Goal: Use online tool/utility: Utilize a website feature to perform a specific function

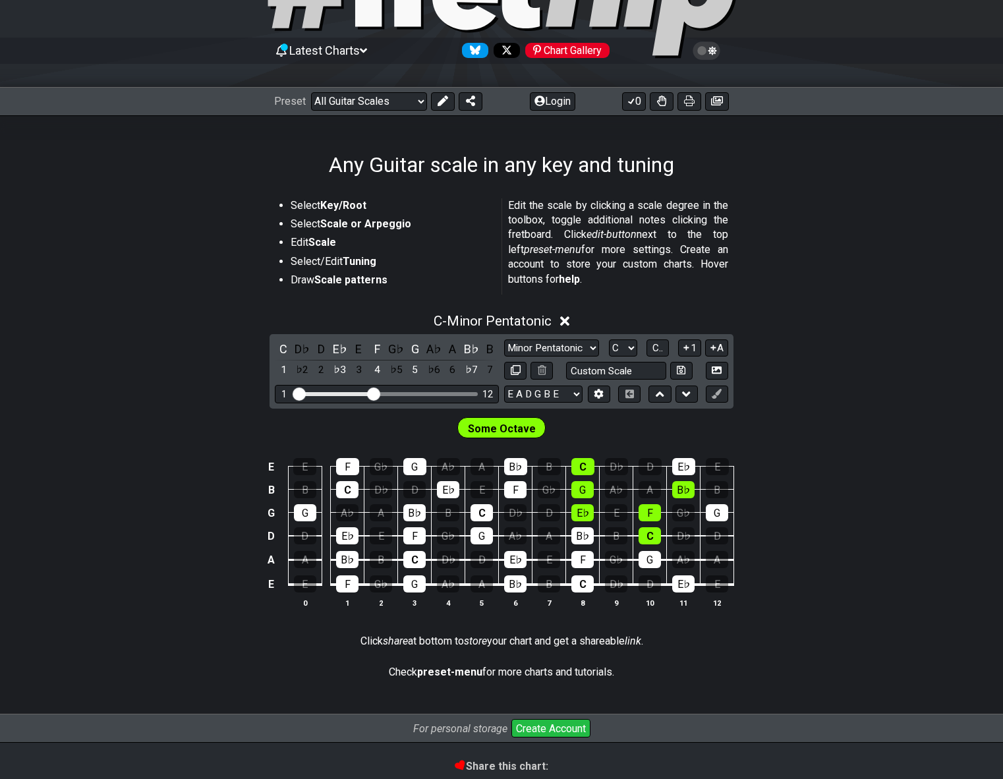
scroll to position [101, 0]
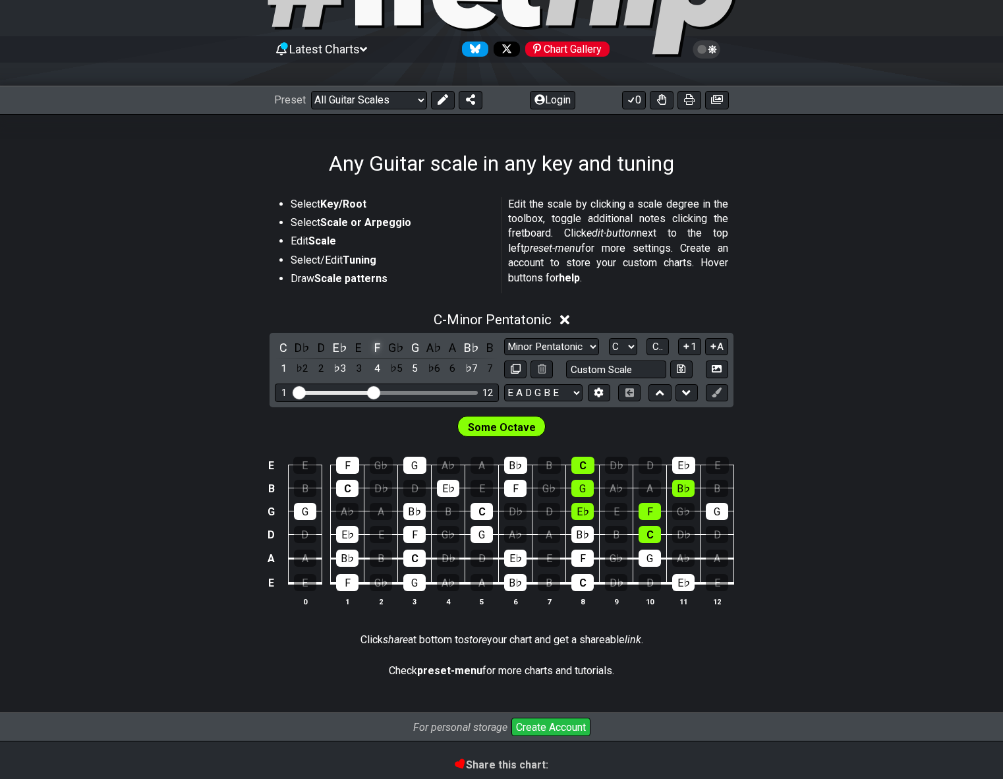
click at [376, 349] on div "F" at bounding box center [377, 348] width 17 height 18
click at [376, 347] on div "F" at bounding box center [377, 348] width 17 height 18
click at [379, 347] on div "F" at bounding box center [377, 348] width 17 height 18
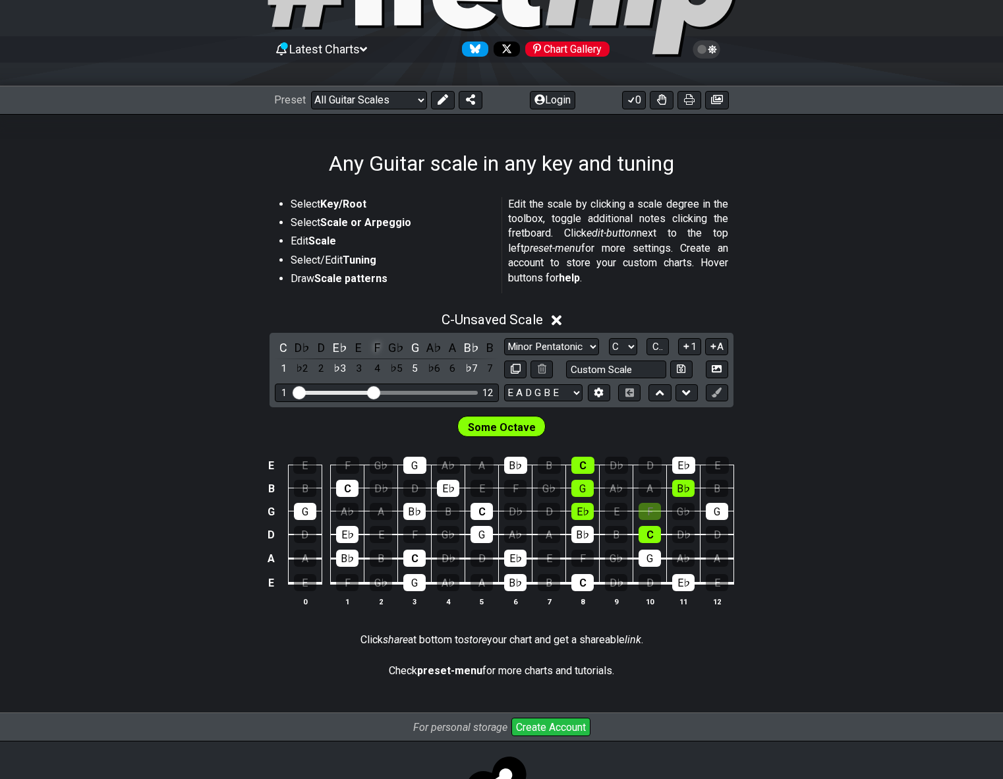
click at [379, 347] on div "F" at bounding box center [377, 348] width 17 height 18
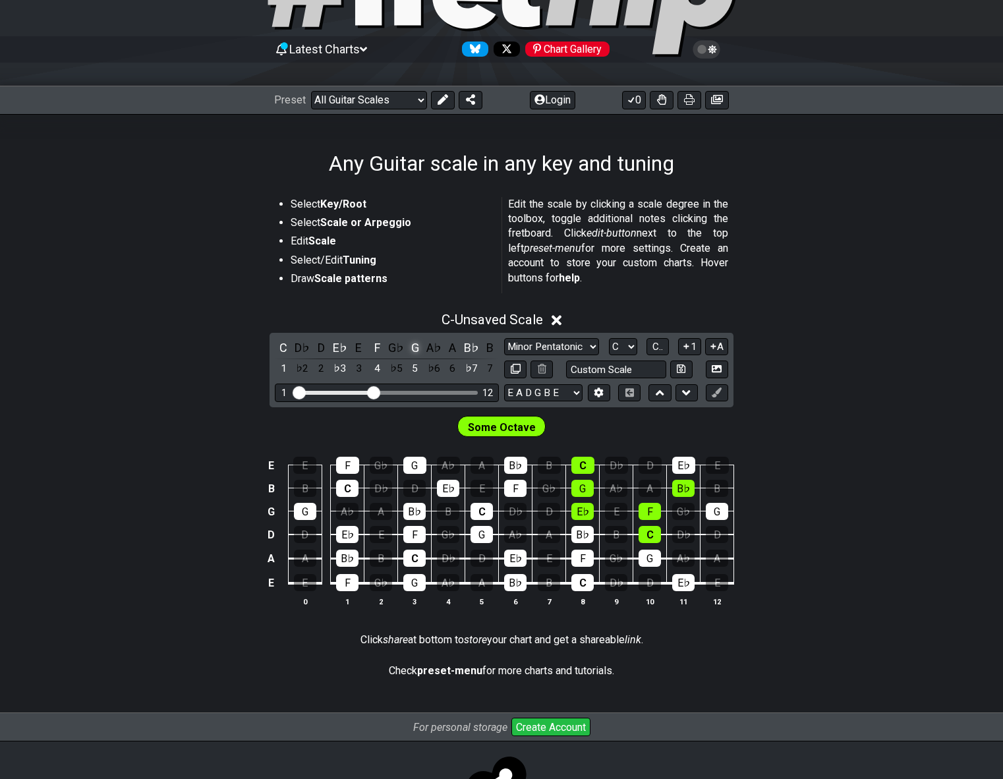
drag, startPoint x: 413, startPoint y: 347, endPoint x: 419, endPoint y: 353, distance: 7.9
click at [413, 347] on div "G" at bounding box center [415, 348] width 17 height 18
drag, startPoint x: 473, startPoint y: 345, endPoint x: 430, endPoint y: 351, distance: 43.3
click at [473, 345] on div "B♭" at bounding box center [471, 348] width 17 height 18
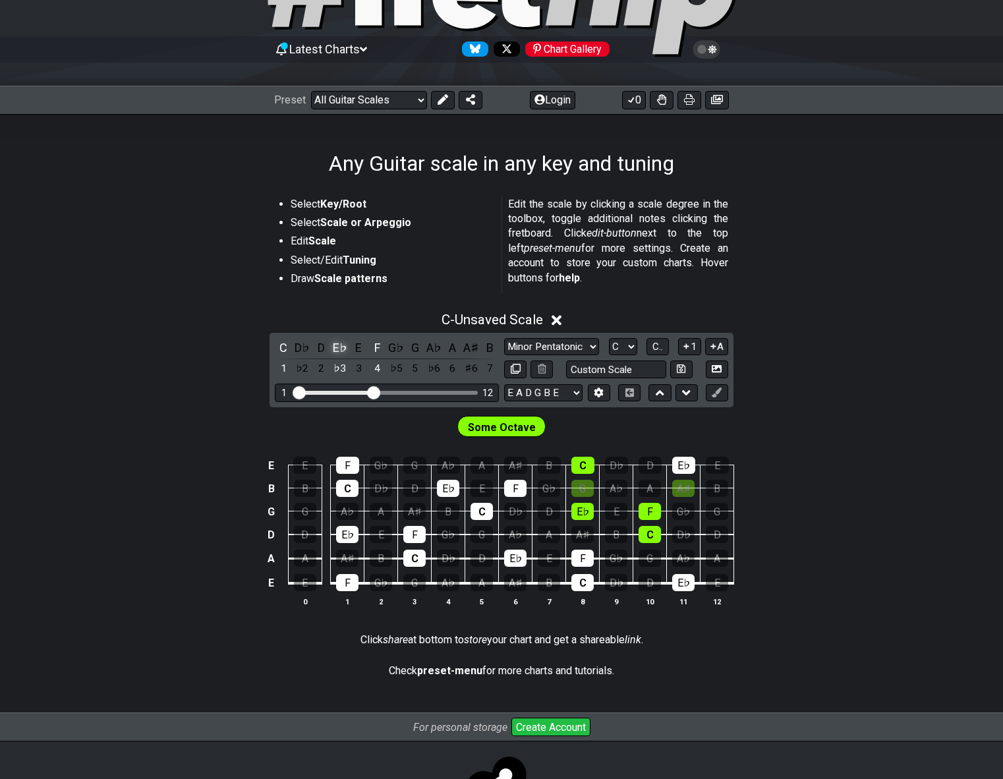
click at [342, 349] on div "E♭" at bounding box center [340, 348] width 17 height 18
click at [284, 348] on div "C" at bounding box center [283, 348] width 17 height 18
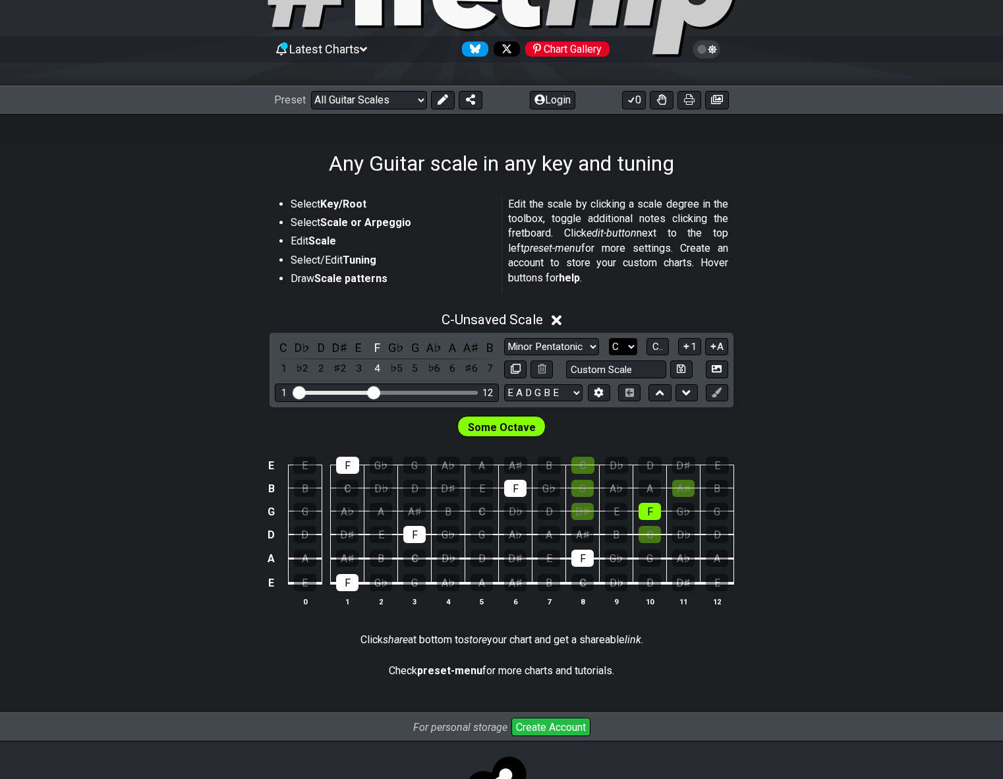
select select "F#"
click option "F♯" at bounding box center [0, 0] width 0 height 0
